Goal: Information Seeking & Learning: Learn about a topic

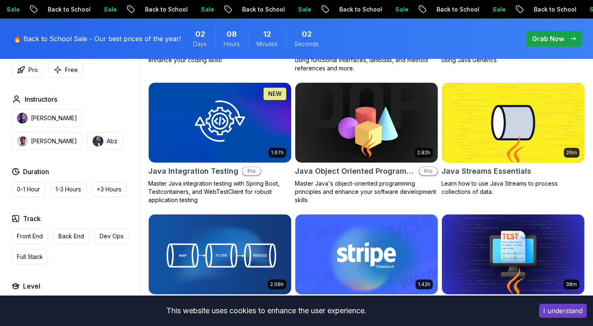
click at [349, 235] on img at bounding box center [366, 254] width 149 height 84
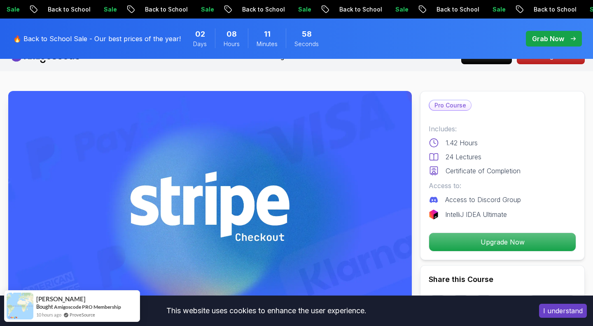
scroll to position [29, 0]
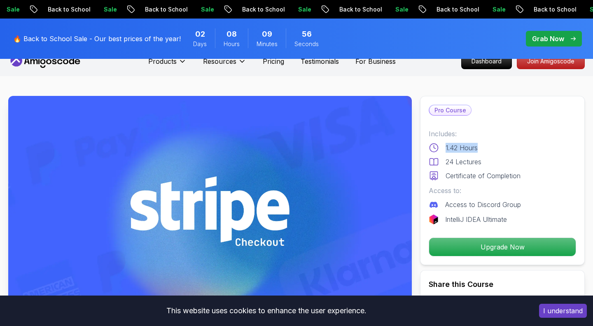
drag, startPoint x: 479, startPoint y: 133, endPoint x: 446, endPoint y: 133, distance: 32.9
click at [446, 143] on div "1.42 Hours" at bounding box center [502, 148] width 147 height 10
copy p "1.42 Hours"
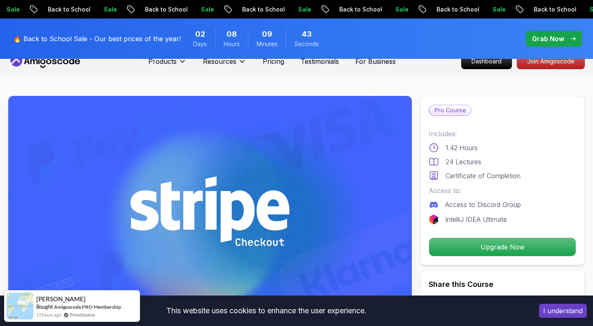
click at [478, 143] on p "1.42 Hours" at bounding box center [462, 148] width 32 height 10
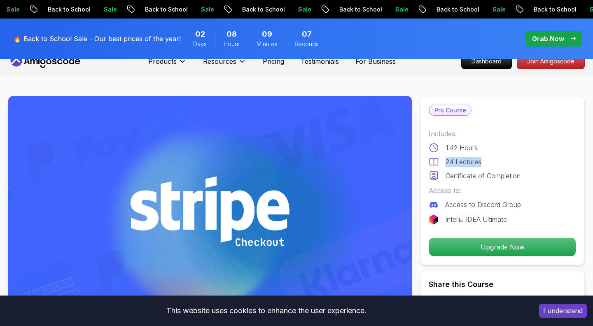
drag, startPoint x: 486, startPoint y: 148, endPoint x: 446, endPoint y: 147, distance: 40.4
click at [446, 157] on div "24 Lectures" at bounding box center [502, 162] width 147 height 10
copy p "24 Lectures"
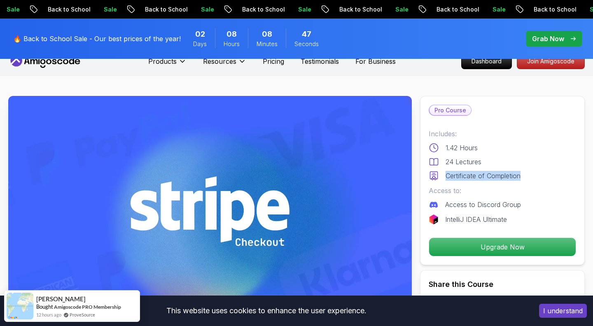
drag, startPoint x: 525, startPoint y: 162, endPoint x: 446, endPoint y: 162, distance: 79.5
click at [446, 171] on div "Certificate of Completion" at bounding box center [502, 176] width 147 height 10
copy p "Certificate of Completion"
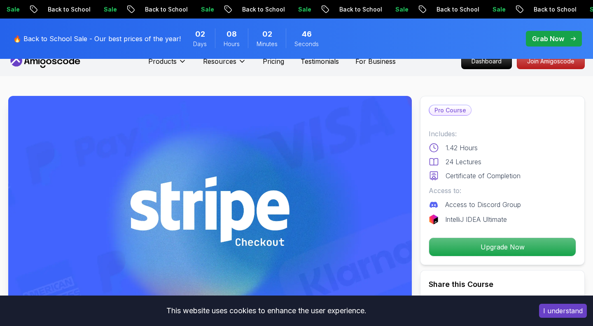
click at [460, 143] on p "1.42 Hours" at bounding box center [462, 148] width 32 height 10
drag, startPoint x: 453, startPoint y: 201, endPoint x: 429, endPoint y: 203, distance: 24.0
drag, startPoint x: 467, startPoint y: 175, endPoint x: 426, endPoint y: 173, distance: 41.6
click at [426, 173] on div "Pro Course Includes: 1.42 Hours 24 Lectures Certificate of Completion Access to…" at bounding box center [502, 180] width 165 height 169
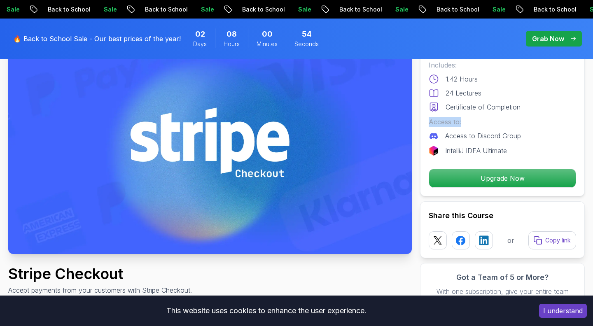
scroll to position [98, 0]
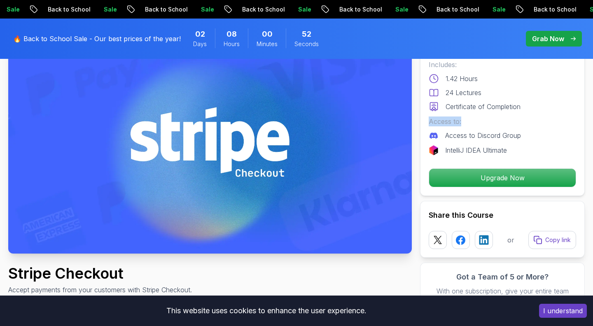
copy p "Access to:"
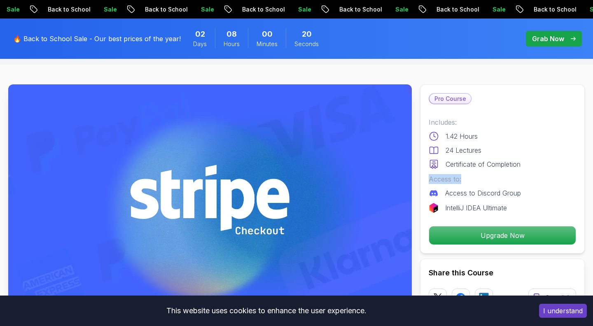
scroll to position [22, 0]
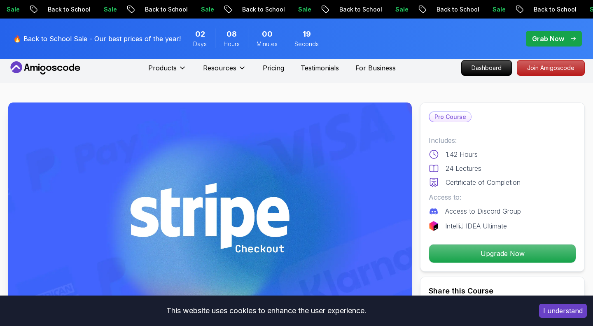
click at [498, 135] on div "Includes: 1.42 Hours 24 Lectures Certificate of Completion" at bounding box center [502, 161] width 147 height 52
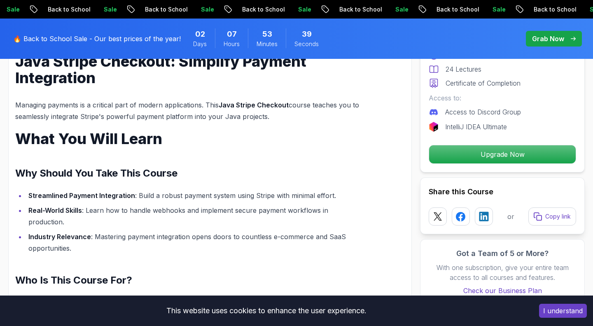
scroll to position [570, 0]
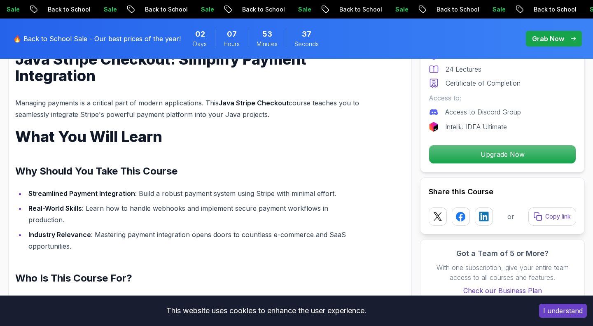
click at [490, 191] on h2 "Share this Course" at bounding box center [502, 192] width 147 height 12
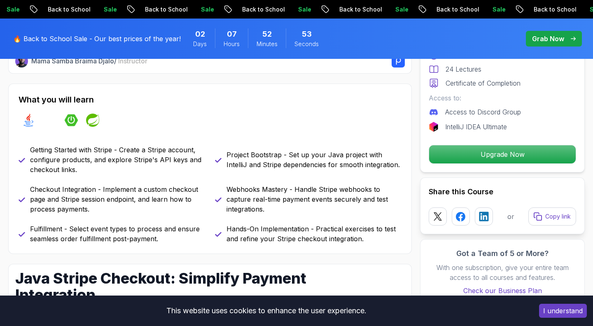
scroll to position [352, 0]
drag, startPoint x: 499, startPoint y: 194, endPoint x: 425, endPoint y: 193, distance: 74.1
click at [425, 193] on div "Share this Course or Copy link" at bounding box center [502, 205] width 165 height 57
copy h2 "Share this Course"
click at [138, 184] on p "Checkout Integration - Implement a custom checkout page and Stripe session endp…" at bounding box center [117, 199] width 175 height 30
